Goal: Navigation & Orientation: Find specific page/section

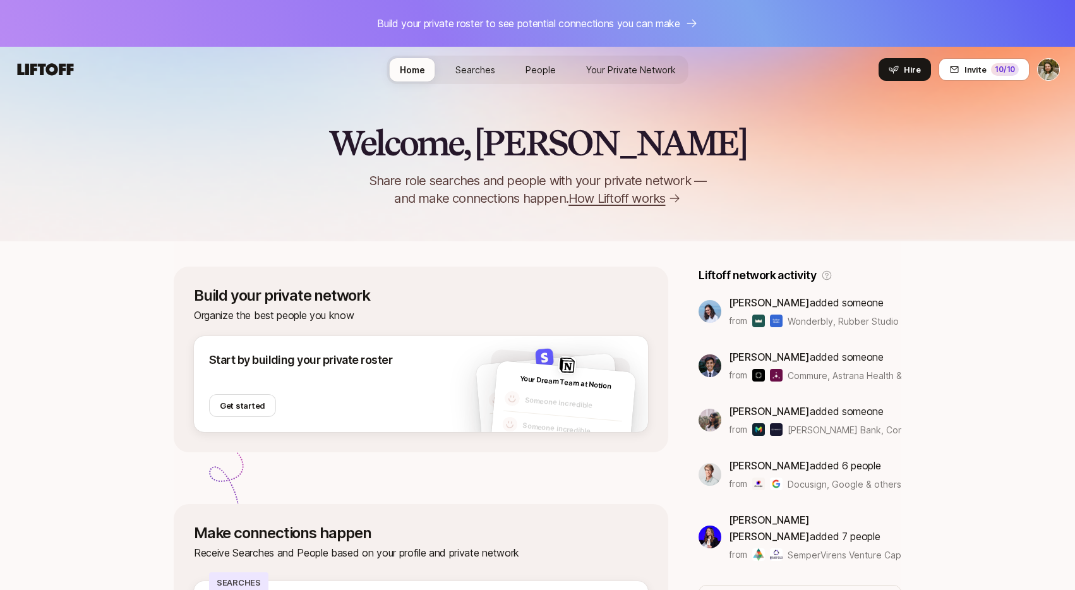
click at [484, 69] on span "Searches" at bounding box center [475, 69] width 40 height 13
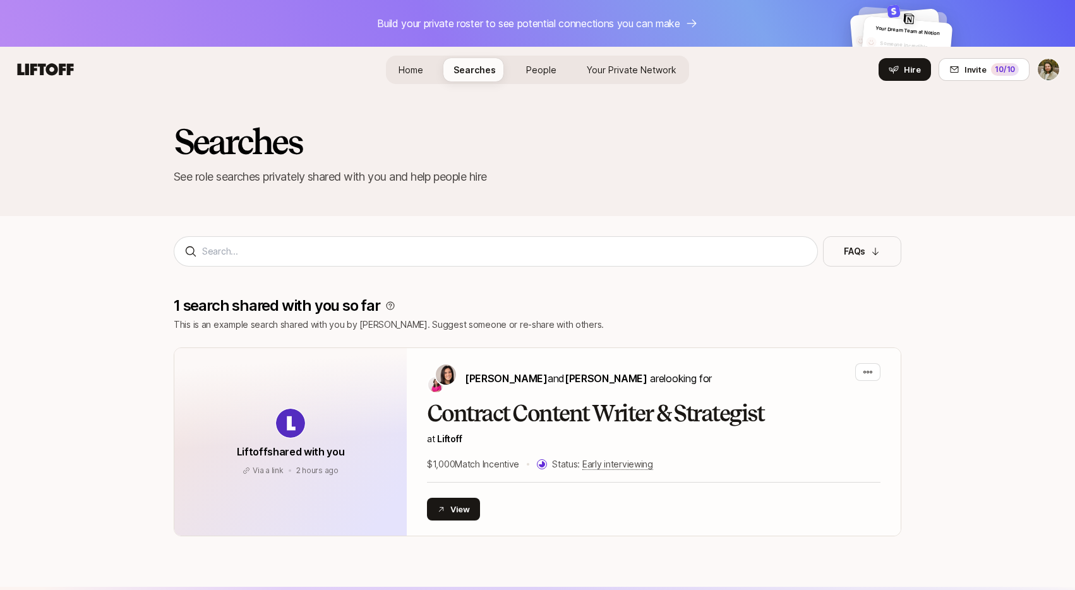
click at [535, 72] on span "People" at bounding box center [541, 69] width 30 height 13
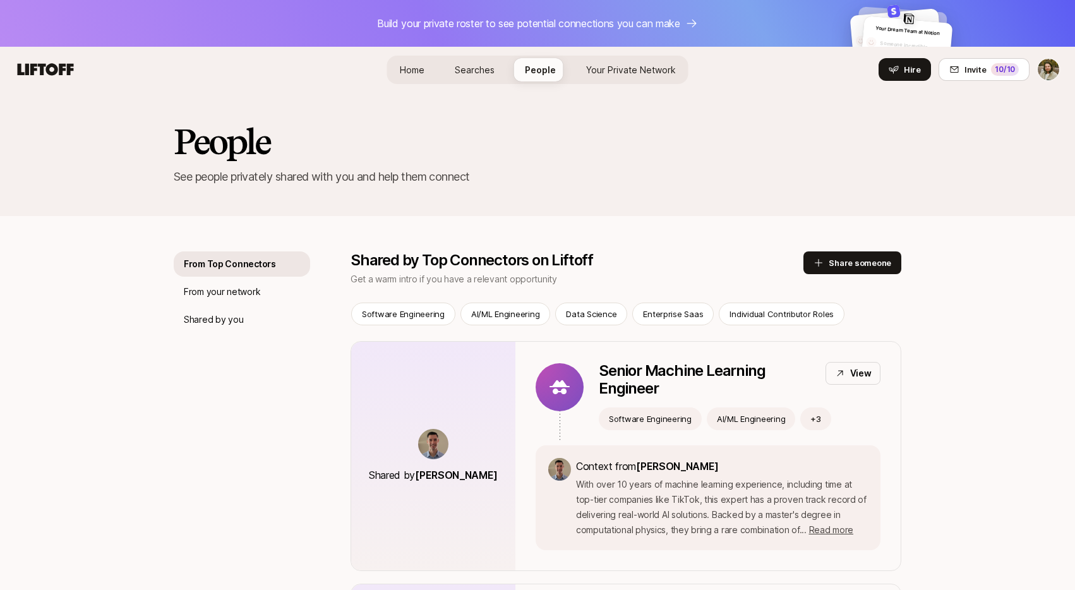
click at [407, 67] on span "Home" at bounding box center [412, 69] width 25 height 13
